Goal: Information Seeking & Learning: Find specific fact

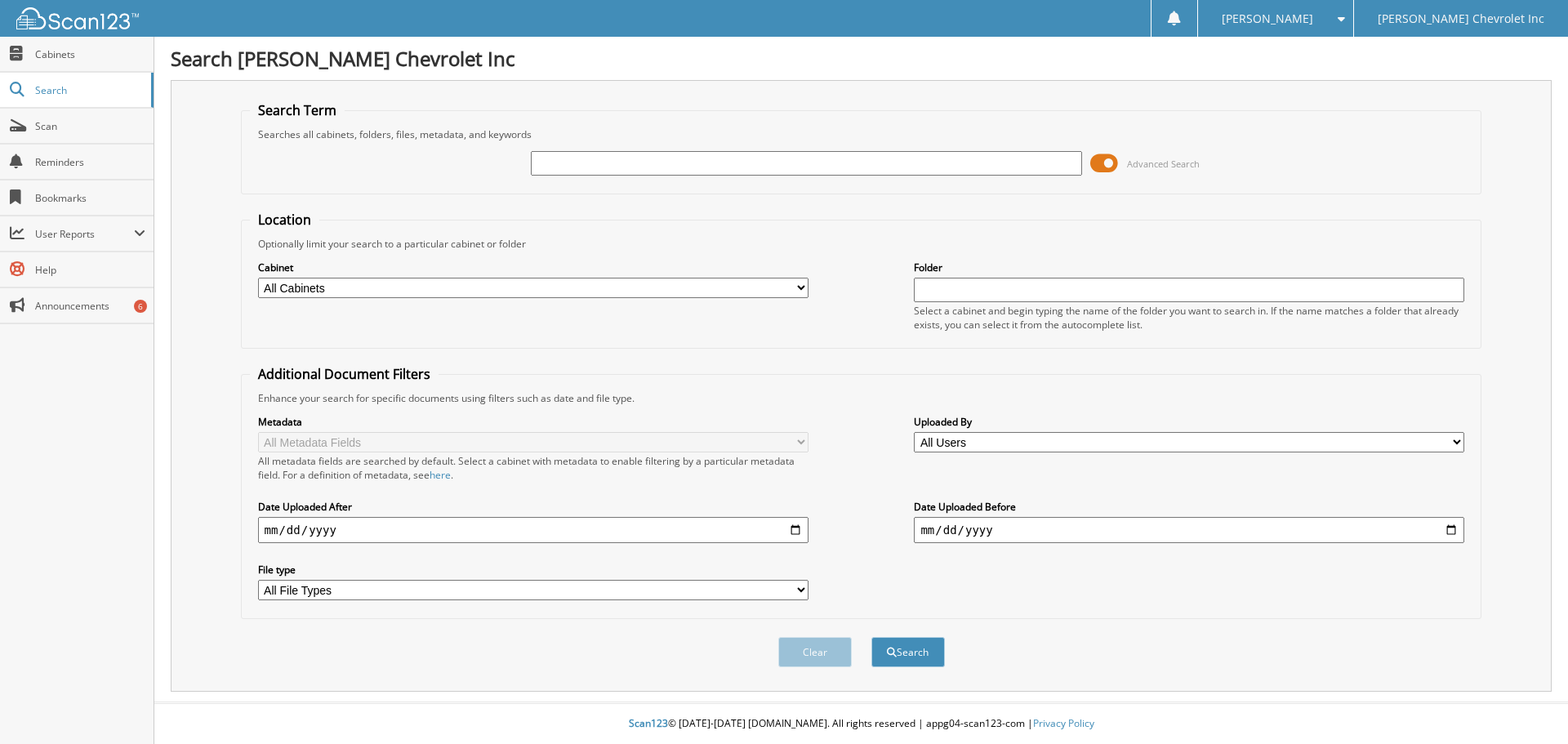
click at [629, 166] on input "text" at bounding box center [806, 163] width 551 height 25
type input "[PERSON_NAME]"
click at [899, 666] on button "Search" at bounding box center [908, 652] width 74 height 30
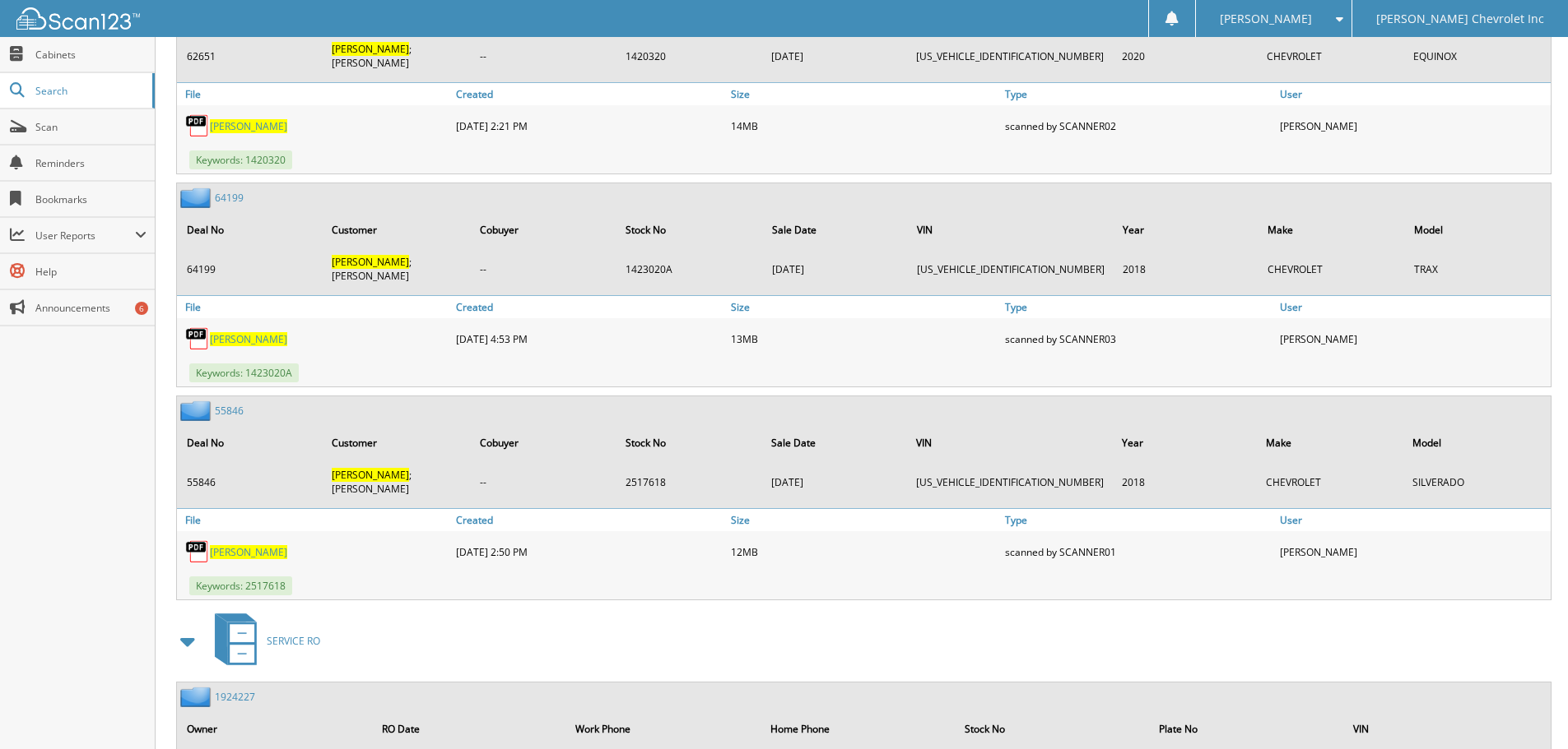
scroll to position [1836, 0]
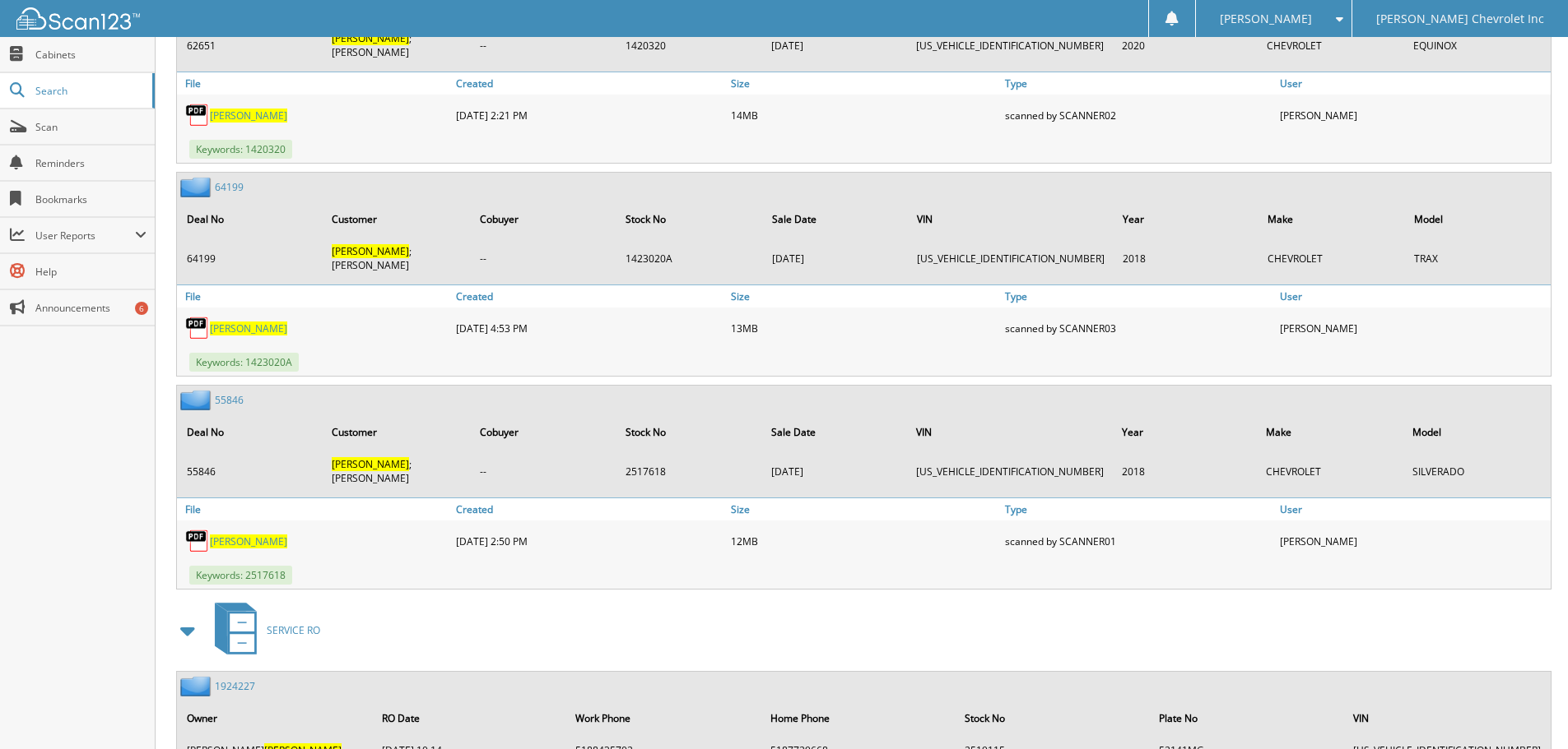
click at [226, 534] on span "[PERSON_NAME]" at bounding box center [248, 541] width 78 height 14
